Goal: Navigation & Orientation: Find specific page/section

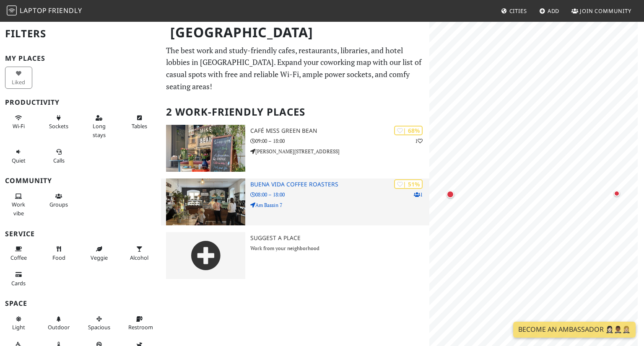
click at [221, 186] on img at bounding box center [205, 202] width 79 height 47
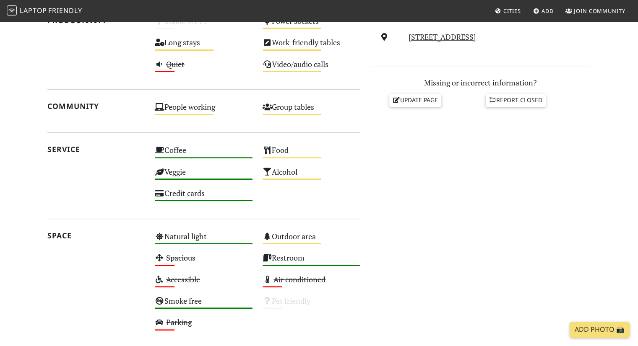
scroll to position [378, 0]
